Goal: Task Accomplishment & Management: Use online tool/utility

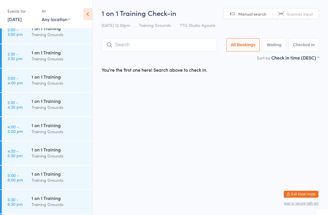
scroll to position [494, 0]
click at [69, 157] on div "Training Grounds" at bounding box center [60, 156] width 56 height 7
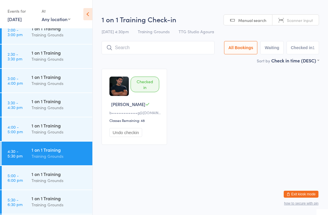
click at [69, 176] on div "1 on 1 Training" at bounding box center [60, 174] width 56 height 6
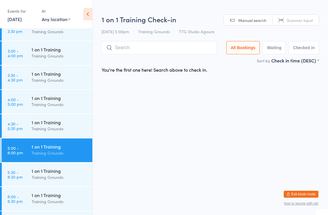
scroll to position [522, 0]
click at [59, 174] on div "1 on 1 Training" at bounding box center [60, 170] width 56 height 6
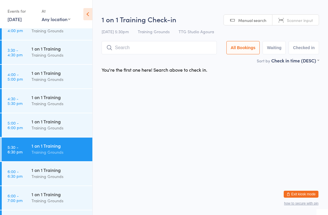
scroll to position [551, 0]
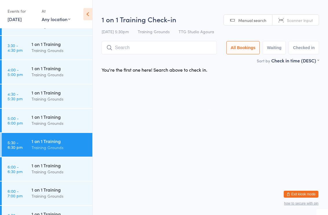
click at [64, 125] on div "Training Grounds" at bounding box center [60, 123] width 56 height 7
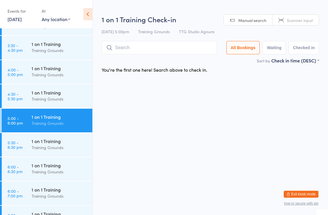
click at [64, 106] on div "1 on 1 Training Training Grounds" at bounding box center [62, 95] width 61 height 23
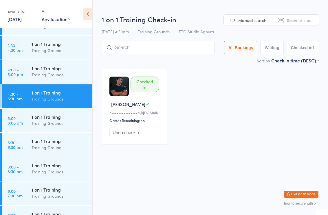
click at [71, 143] on div "1 on 1 Training" at bounding box center [60, 141] width 56 height 6
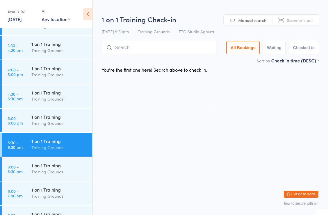
click at [169, 54] on input "search" at bounding box center [158, 47] width 115 height 13
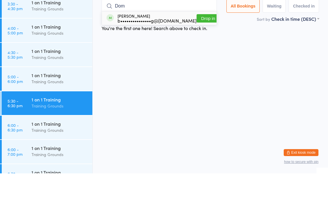
type input "Dom"
click at [197, 56] on button "Drop in" at bounding box center [207, 60] width 23 height 8
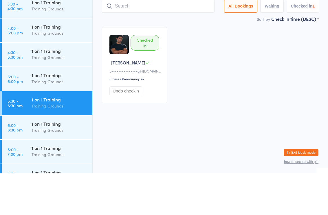
click at [295, 66] on div "Checked in Dominic L b•••••••••••••••g@gmail.com Classes Remaining: 47 Undo che…" at bounding box center [210, 107] width 228 height 86
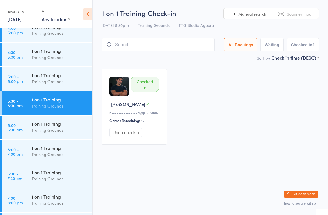
scroll to position [592, 0]
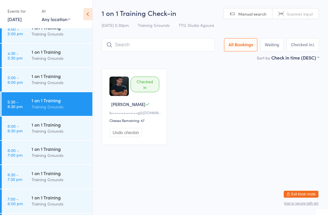
click at [52, 154] on div "Training Grounds" at bounding box center [60, 155] width 56 height 7
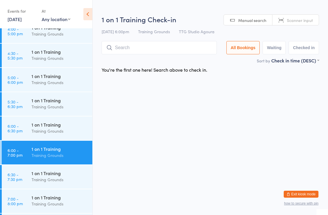
click at [73, 109] on div "Training Grounds" at bounding box center [60, 106] width 56 height 7
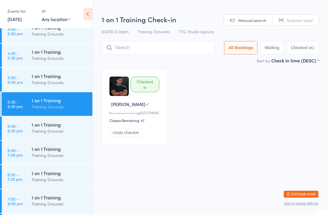
click at [68, 128] on div "Training Grounds" at bounding box center [60, 131] width 56 height 7
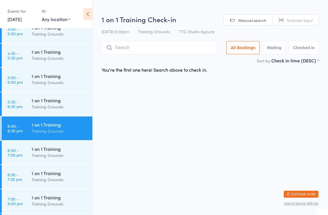
click at [71, 95] on div "1 on 1 Training Training Grounds" at bounding box center [62, 103] width 61 height 23
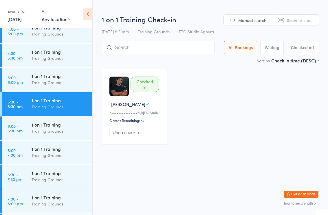
click at [61, 74] on div "1 on 1 Training" at bounding box center [60, 76] width 56 height 6
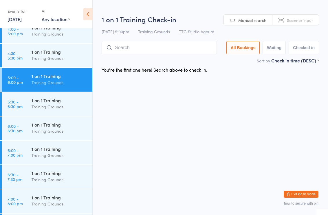
click at [54, 55] on div "1 on 1 Training" at bounding box center [60, 52] width 56 height 6
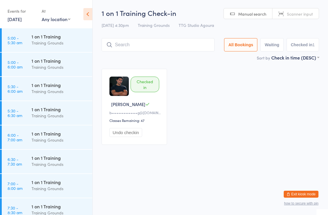
click at [207, 184] on html "You have now entered Kiosk Mode. Members will be able to check themselves in us…" at bounding box center [164, 107] width 328 height 215
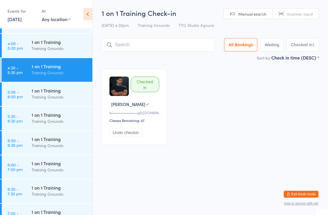
scroll to position [578, 0]
click at [164, 48] on input "search" at bounding box center [157, 44] width 113 height 13
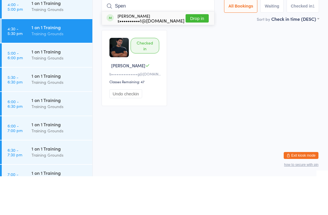
type input "Spen"
click at [201, 53] on button "Drop in" at bounding box center [196, 57] width 23 height 8
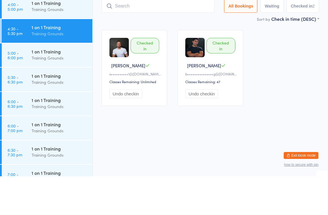
click at [59, 118] on div "Training Grounds" at bounding box center [60, 121] width 56 height 7
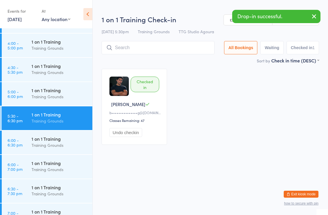
click at [165, 43] on input "search" at bounding box center [157, 47] width 113 height 13
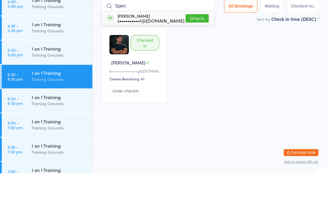
type input "Spen"
click at [199, 56] on button "Drop in" at bounding box center [196, 60] width 23 height 8
